Goal: Task Accomplishment & Management: Use online tool/utility

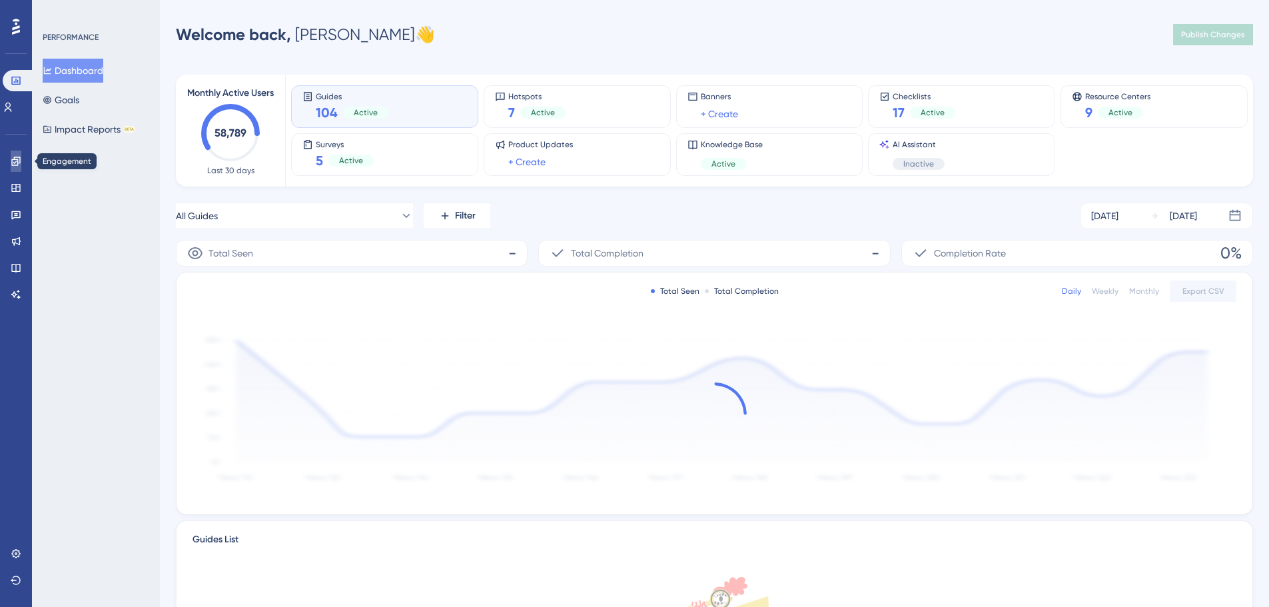
click at [13, 161] on icon at bounding box center [16, 161] width 11 height 11
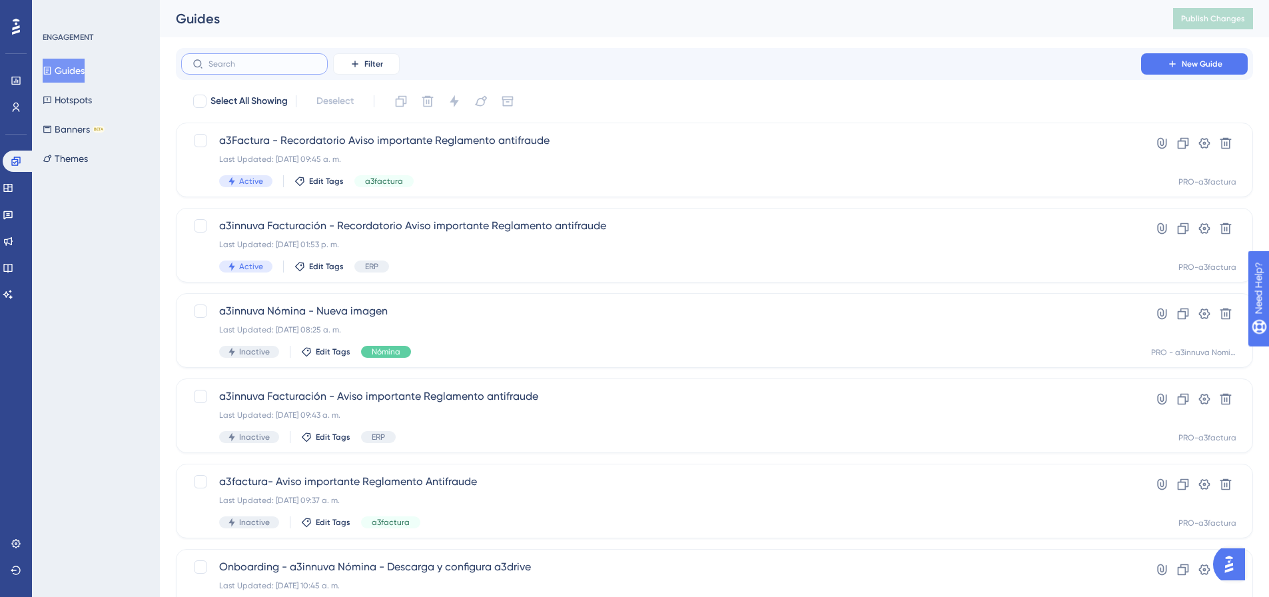
click at [254, 63] on input "text" at bounding box center [262, 63] width 108 height 9
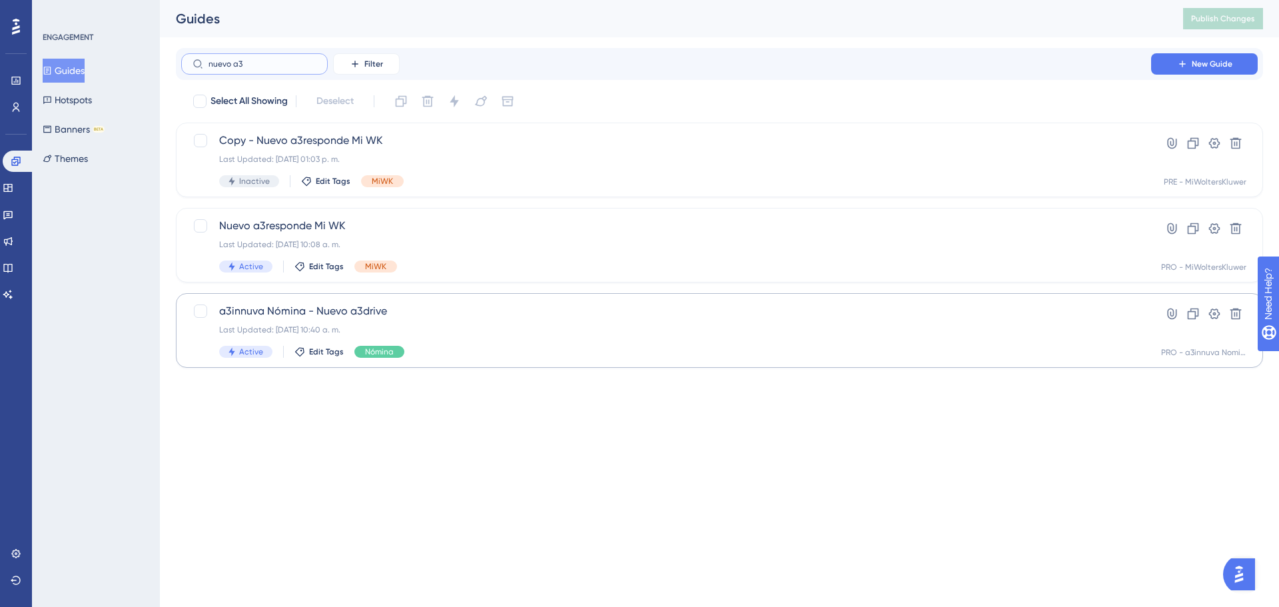
type input "nuevo a3"
click at [366, 318] on span "a3innuva Nómina - Nuevo a3drive" at bounding box center [666, 311] width 894 height 16
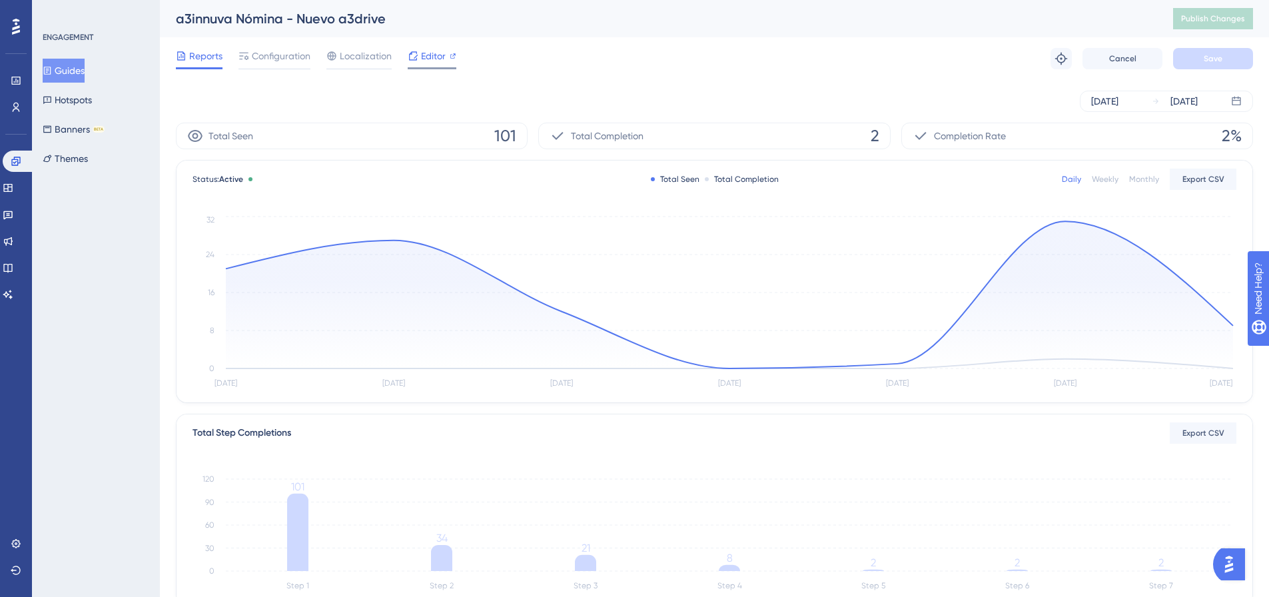
click at [433, 57] on span "Editor" at bounding box center [433, 56] width 25 height 16
click at [1230, 18] on span "Publish Changes" at bounding box center [1213, 18] width 64 height 11
